Goal: Use online tool/utility: Utilize a website feature to perform a specific function

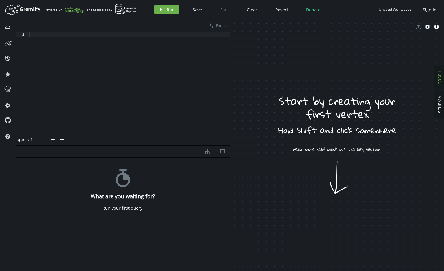
click at [107, 57] on div at bounding box center [129, 88] width 202 height 113
click at [105, 76] on div at bounding box center [129, 88] width 202 height 113
paste textarea "iterate()"
type textarea "iterate()"
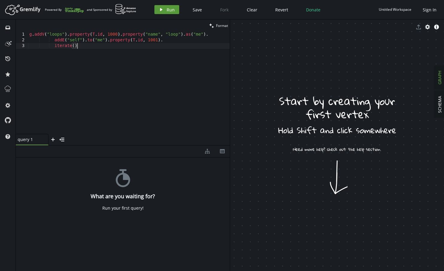
click at [163, 10] on button "play Run" at bounding box center [166, 9] width 25 height 9
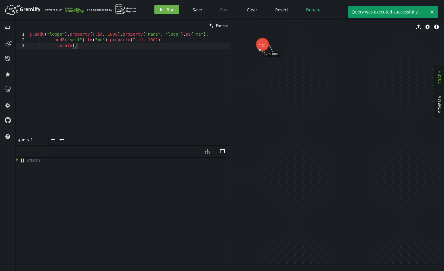
drag, startPoint x: 243, startPoint y: 72, endPoint x: 294, endPoint y: 135, distance: 81.3
click at [54, 137] on icon "plus" at bounding box center [53, 139] width 5 height 5
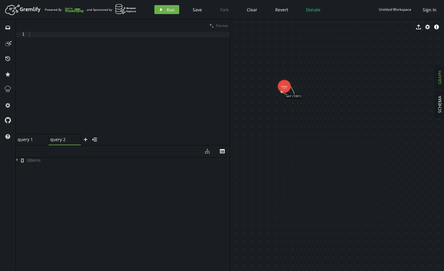
click at [74, 74] on div at bounding box center [129, 88] width 202 height 113
paste textarea "addE("link").from("a").to("a").property([DOMAIN_NAME], 2003).iterate()"
type textarea "addE("link").from("a").to("a").property([DOMAIN_NAME], 2003).iterate()"
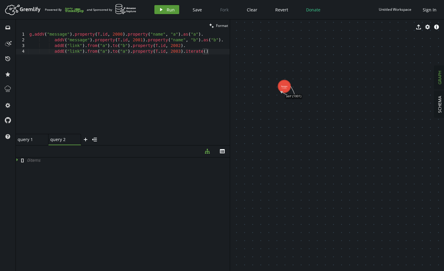
click at [168, 11] on span "Run" at bounding box center [171, 10] width 8 height 6
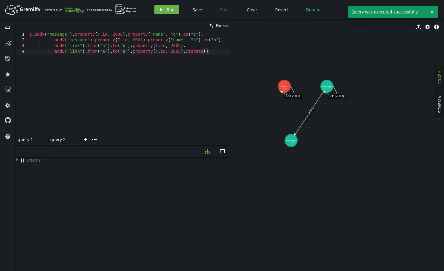
drag, startPoint x: 325, startPoint y: 114, endPoint x: 285, endPoint y: 144, distance: 49.9
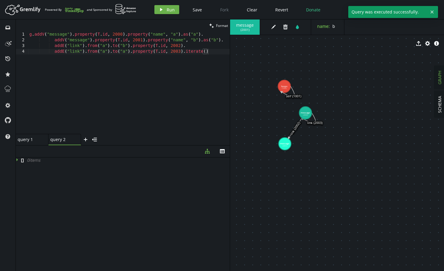
drag, startPoint x: 326, startPoint y: 86, endPoint x: 310, endPoint y: 118, distance: 36.0
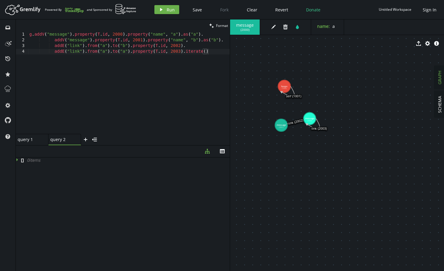
drag, startPoint x: 286, startPoint y: 142, endPoint x: 278, endPoint y: 124, distance: 20.1
click at [84, 141] on icon "plus" at bounding box center [85, 139] width 5 height 5
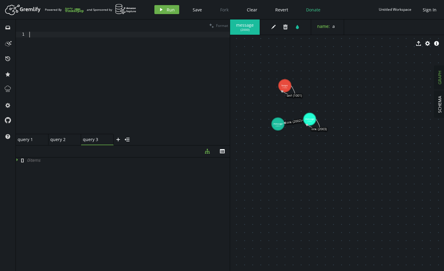
click at [83, 46] on div at bounding box center [129, 88] width 202 height 113
drag, startPoint x: 138, startPoint y: 35, endPoint x: 28, endPoint y: 34, distance: 109.5
click at [28, 34] on div "g.addV("numbers").property("double", 1.23) 1 g . addV ( "numbers" ) . property …" at bounding box center [123, 83] width 214 height 102
type textarea "g.addV("numbers").property("double", 1.23)"
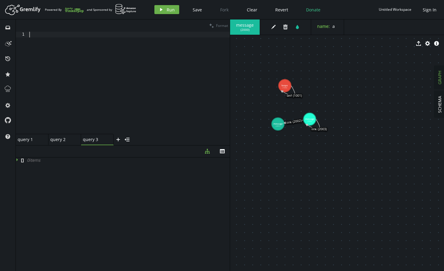
scroll to position [0, 0]
drag, startPoint x: 312, startPoint y: 119, endPoint x: 314, endPoint y: 125, distance: 5.8
drag, startPoint x: 315, startPoint y: 125, endPoint x: 302, endPoint y: 116, distance: 15.5
